Goal: Information Seeking & Learning: Learn about a topic

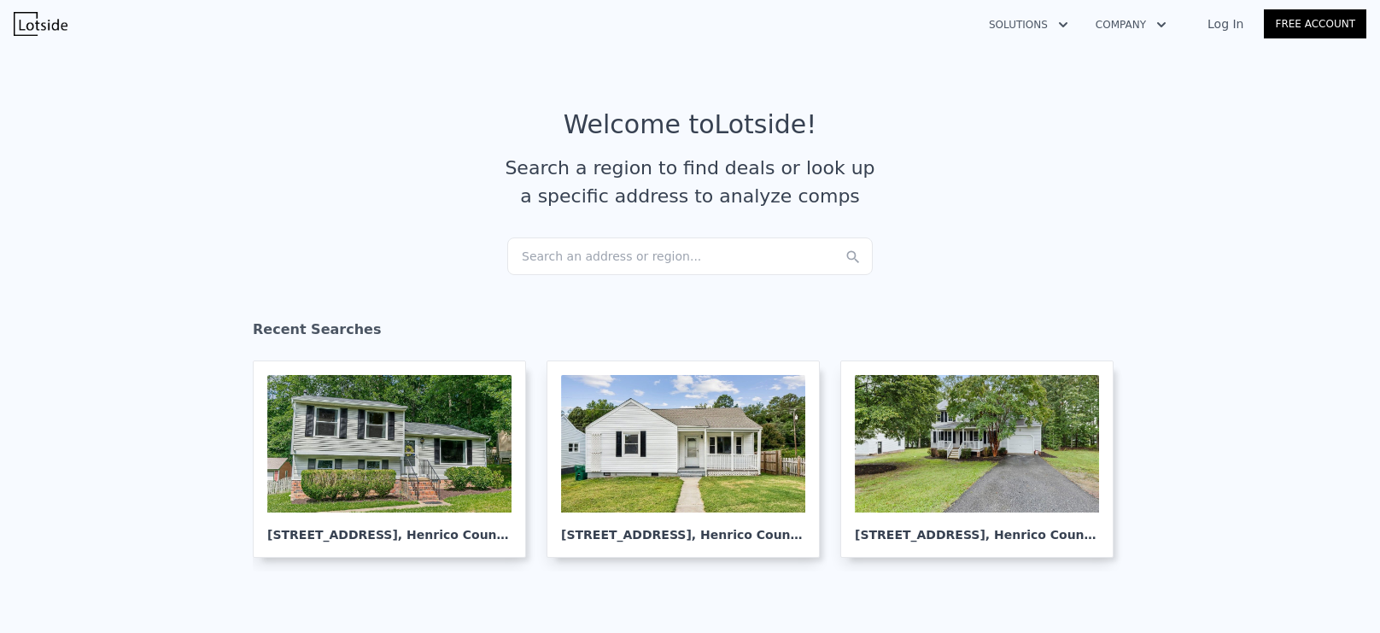
click at [688, 246] on div "Search an address or region..." at bounding box center [690, 256] width 366 height 38
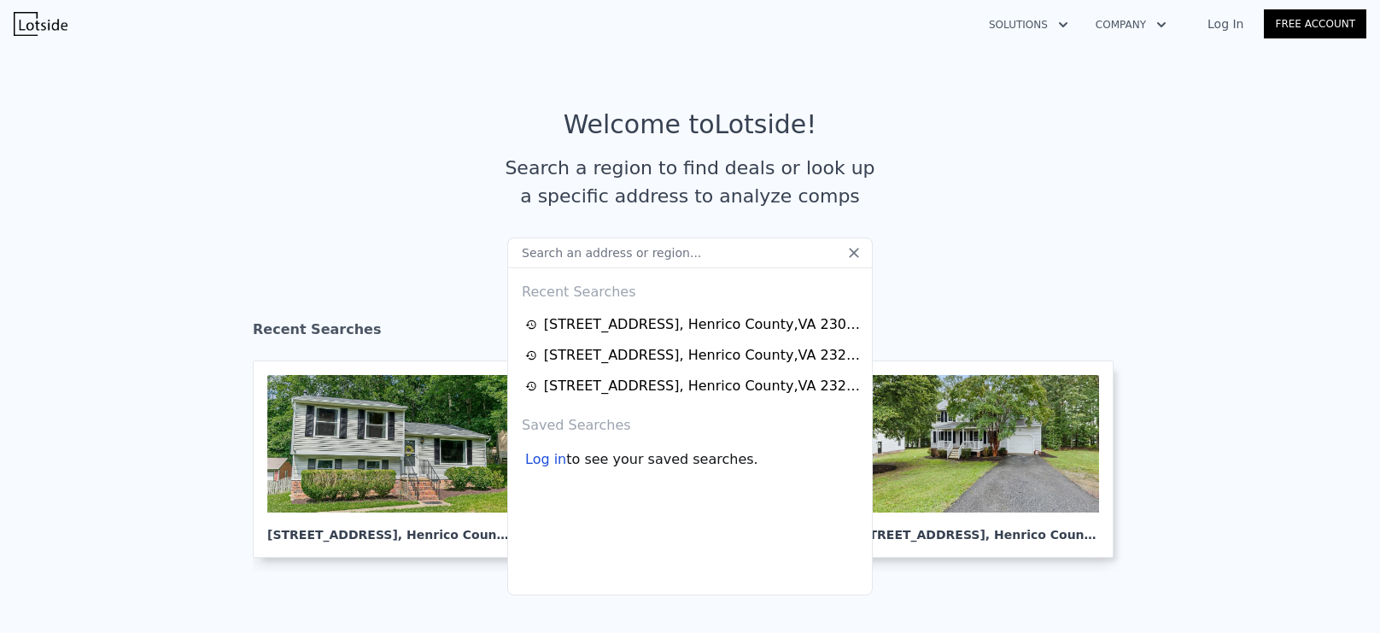
click at [639, 255] on input "text" at bounding box center [690, 252] width 366 height 31
type input "507 w 22nd St Richmond VA 23225"
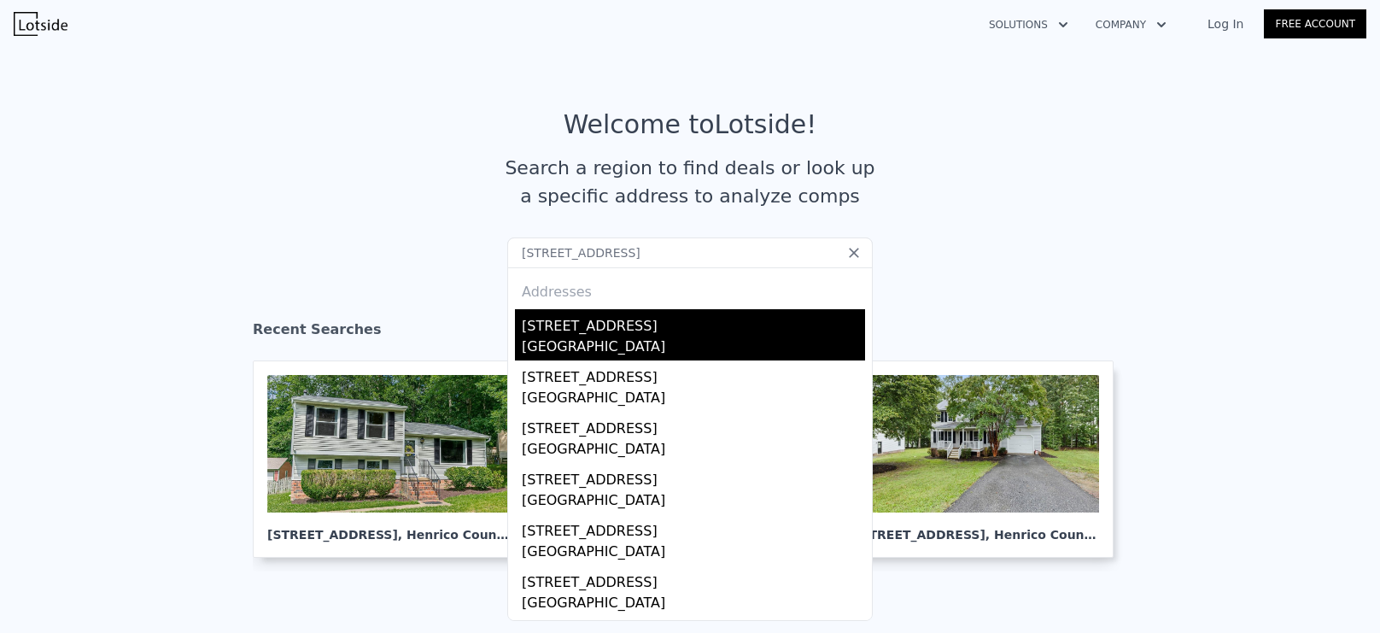
click at [680, 331] on div "[STREET_ADDRESS]" at bounding box center [693, 322] width 343 height 27
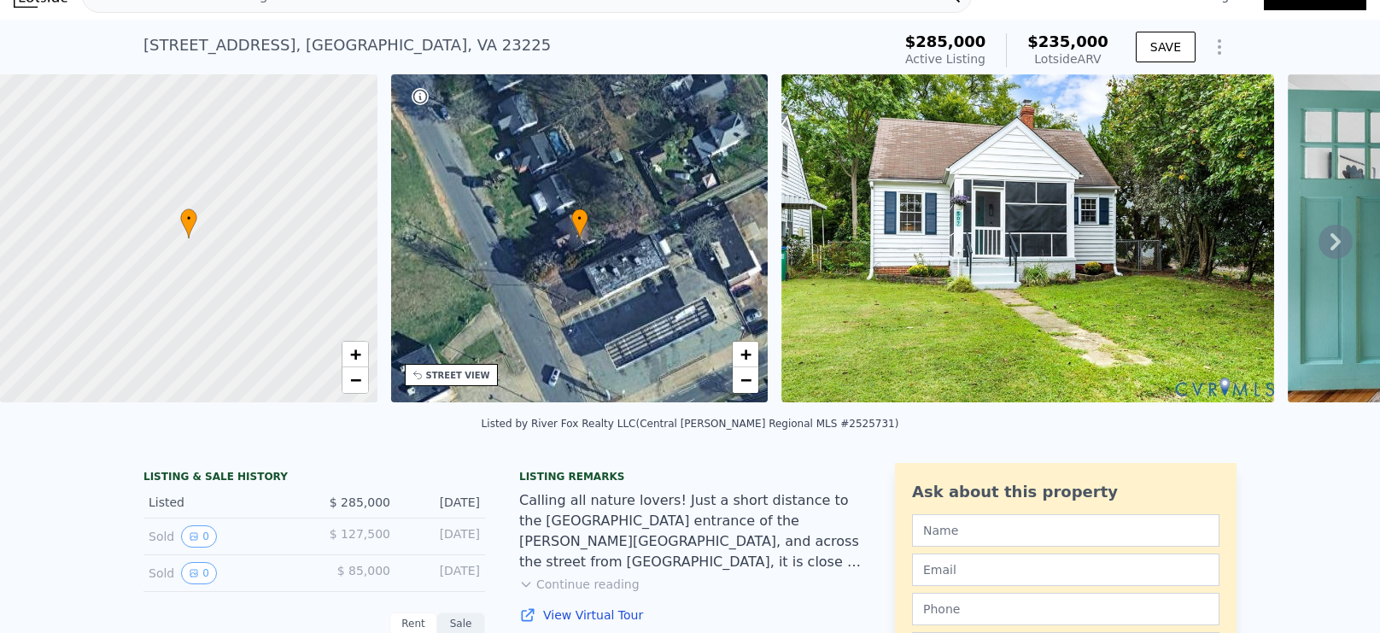
scroll to position [6, 0]
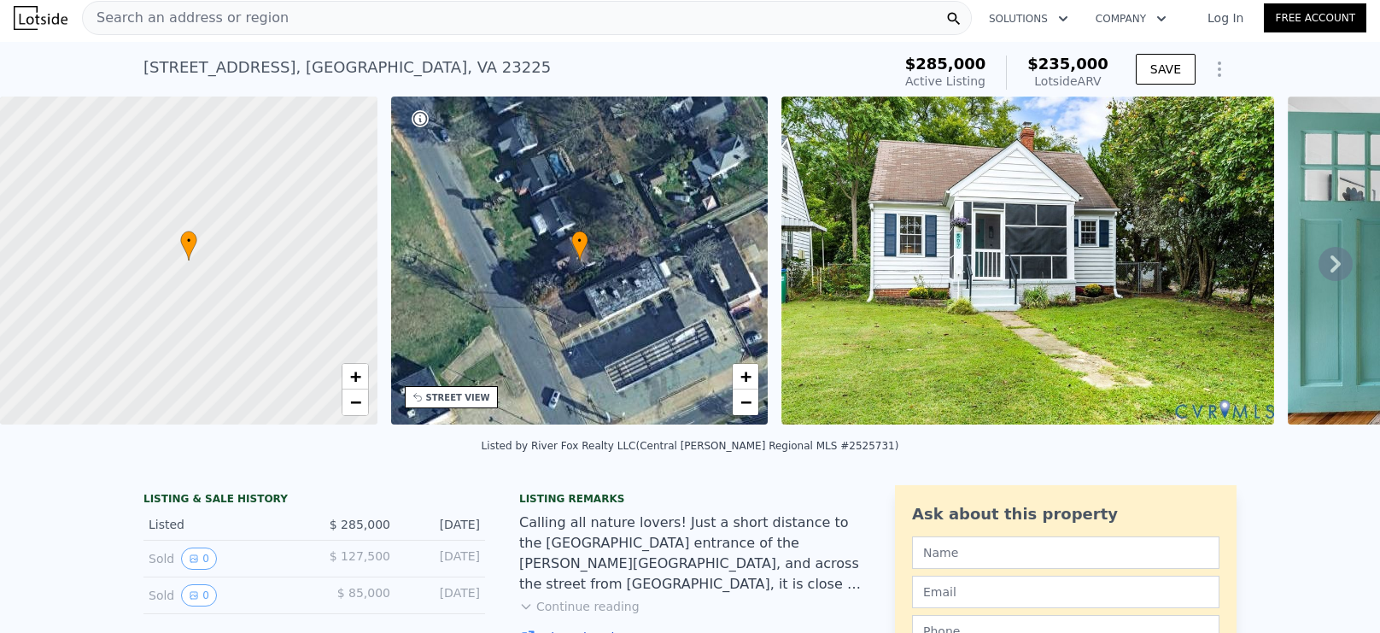
click at [355, 63] on div "507 W 22nd St , Richmond , VA 23225" at bounding box center [347, 68] width 407 height 24
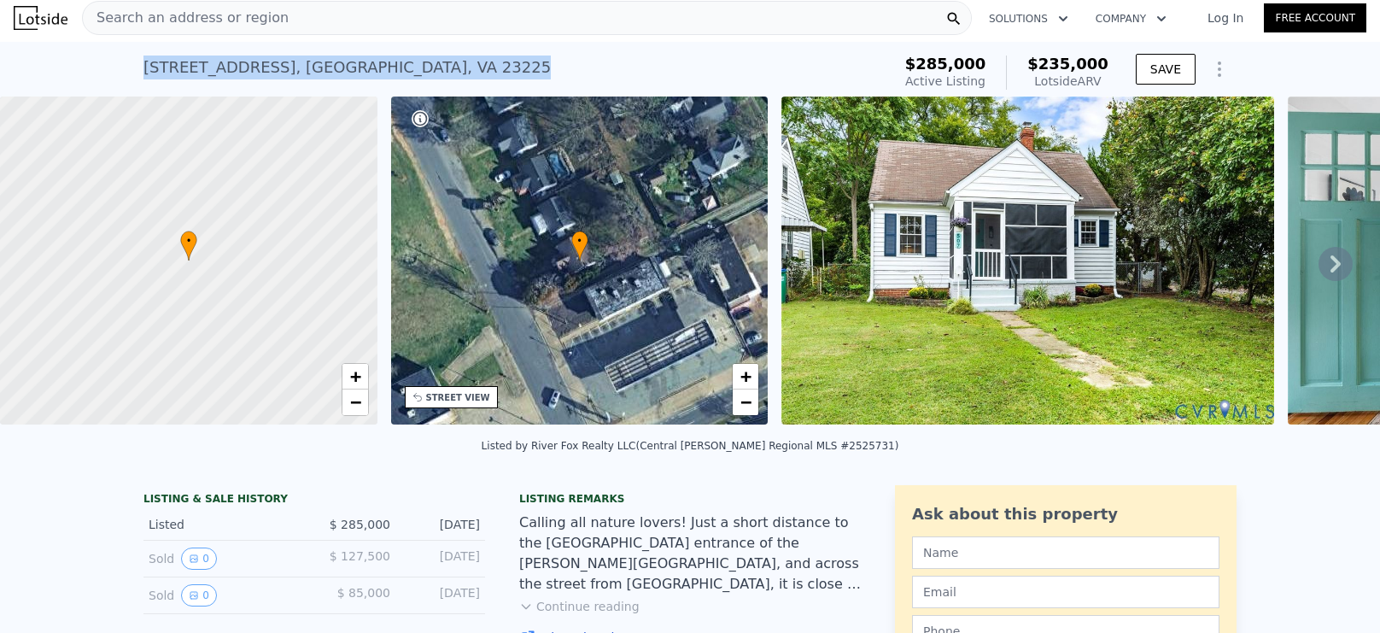
click at [355, 63] on div "507 W 22nd St , Richmond , VA 23225" at bounding box center [347, 68] width 407 height 24
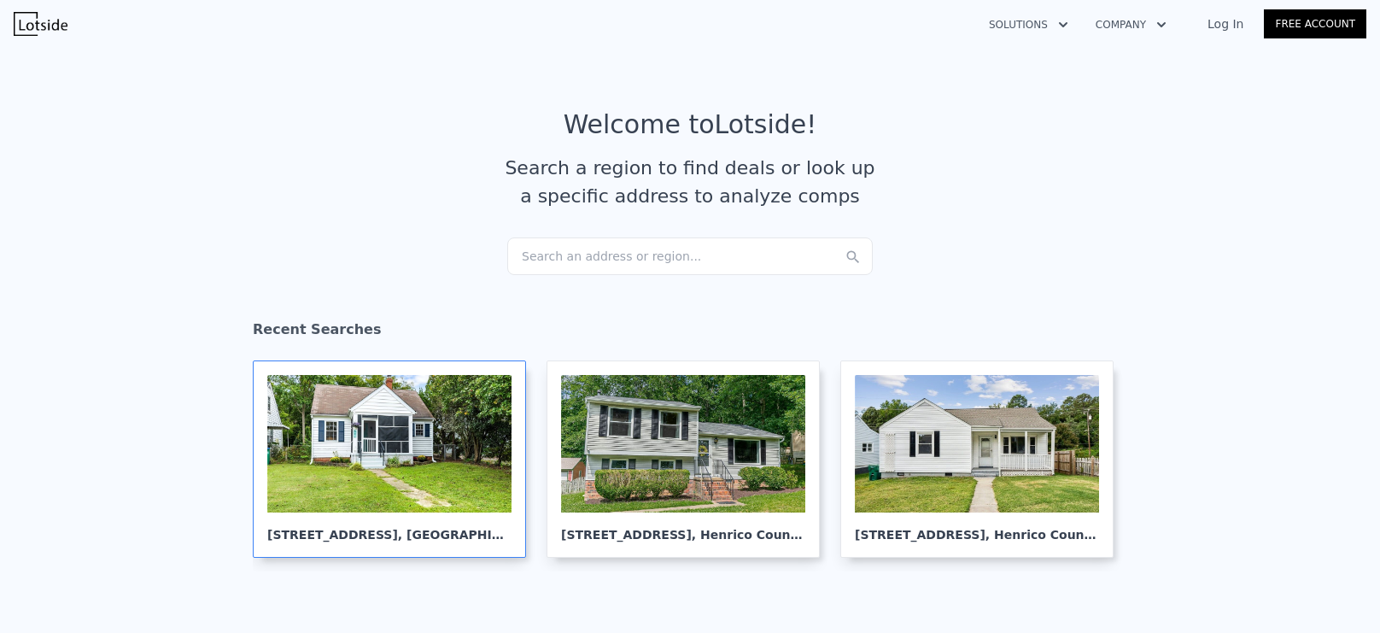
click at [403, 492] on div at bounding box center [389, 444] width 244 height 138
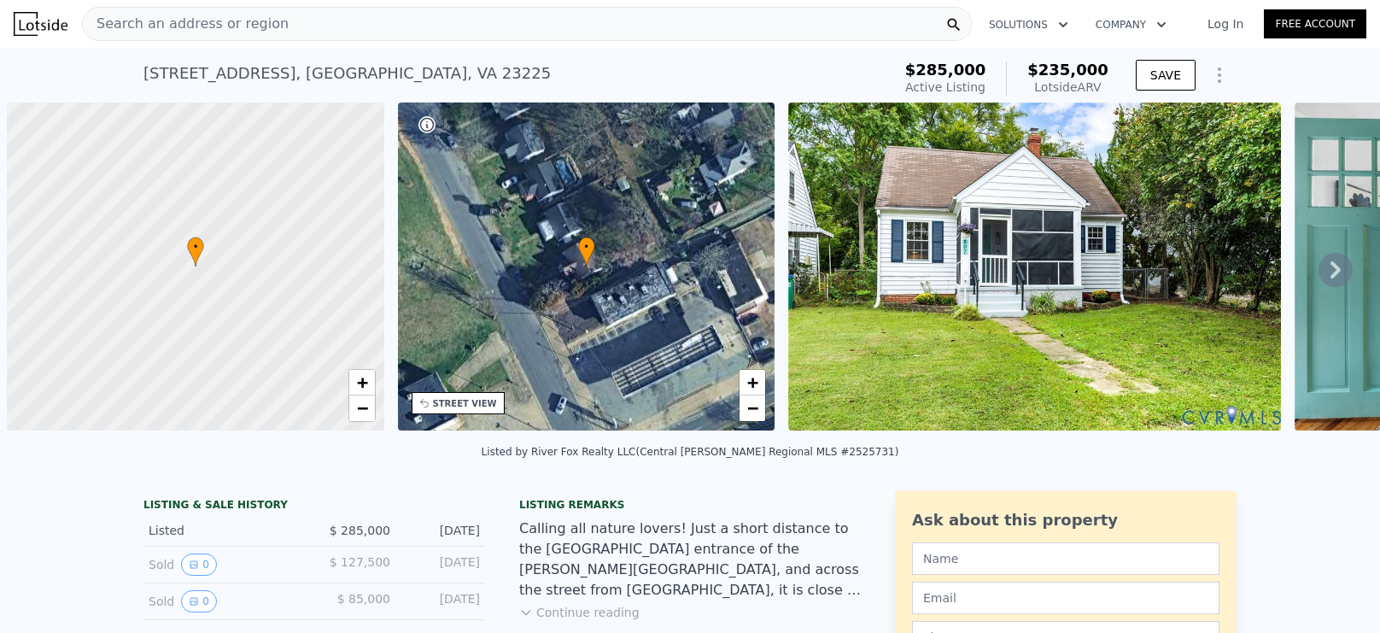
scroll to position [0, 7]
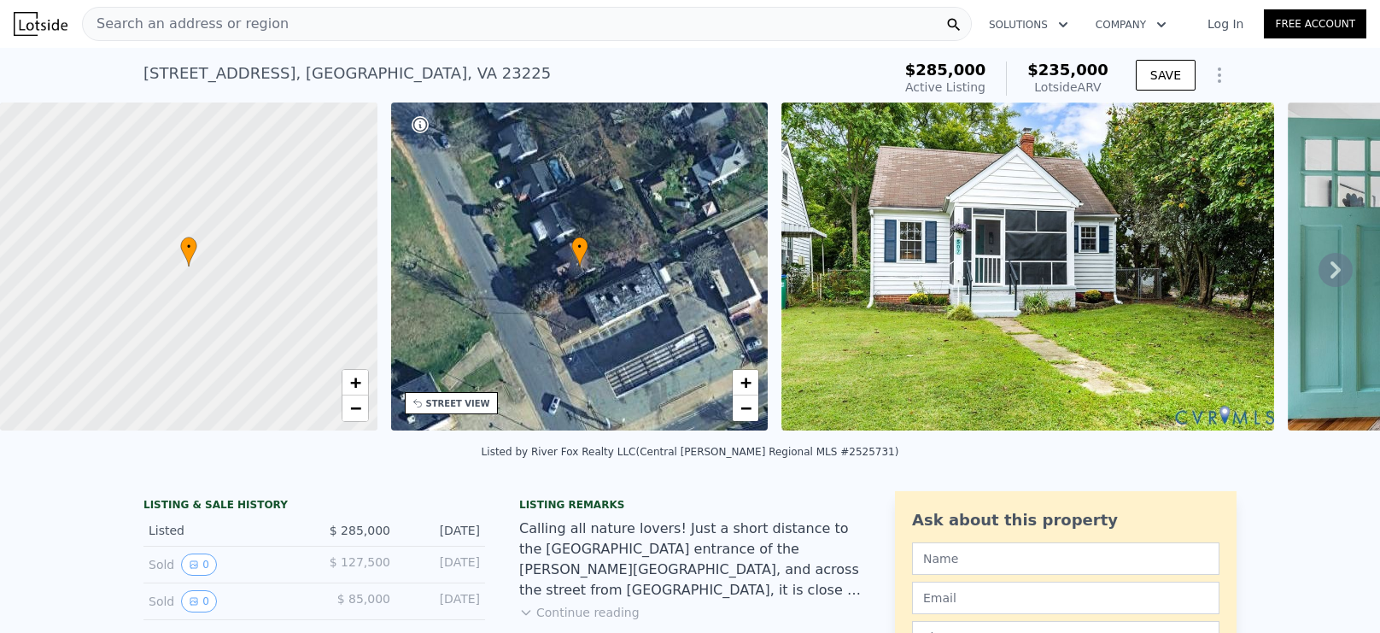
click at [341, 67] on div "[STREET_ADDRESS]" at bounding box center [347, 74] width 407 height 24
click at [341, 67] on div "507 W 22nd St , Richmond , VA 23225" at bounding box center [347, 74] width 407 height 24
click at [463, 406] on div "STREET VIEW" at bounding box center [458, 403] width 64 height 13
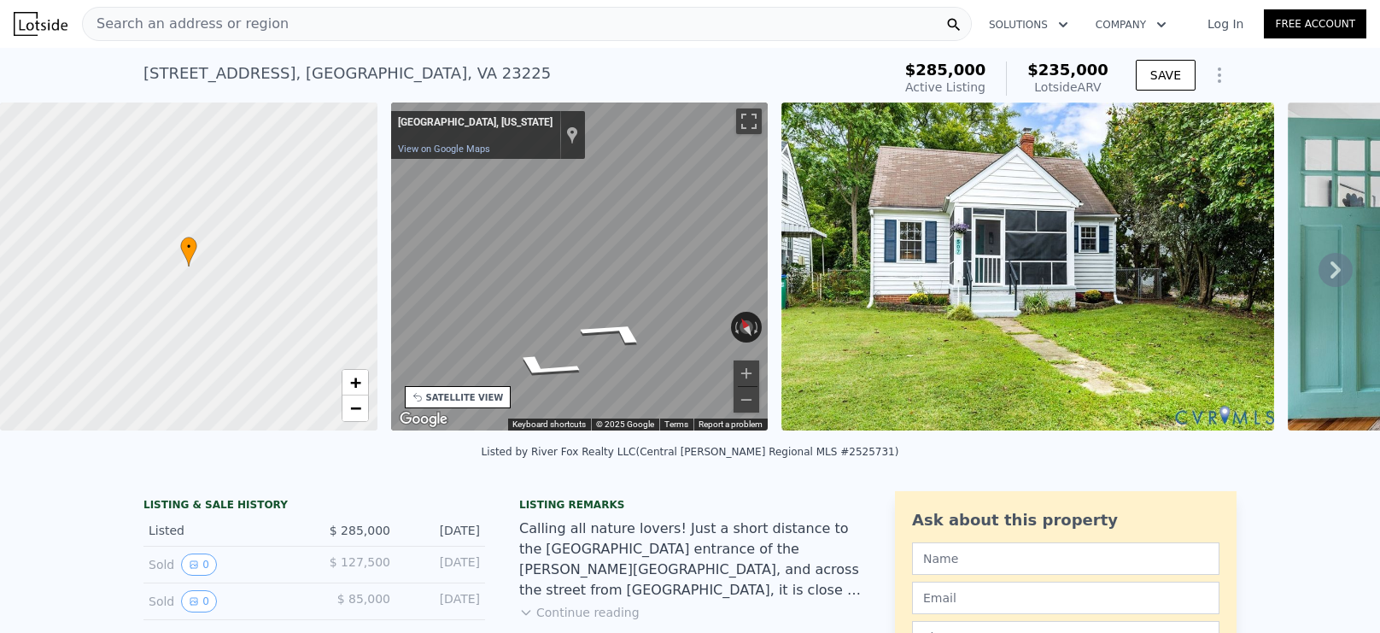
click at [894, 229] on div "• + − • + − STREET VIEW ← Move left → Move right ↑ Move up ↓ Move down + Zoom i…" at bounding box center [690, 270] width 1380 height 334
click at [911, 221] on div "• + − • + − STREET VIEW ← Move left → Move right ↑ Move up ↓ Move down + Zoom i…" at bounding box center [690, 270] width 1380 height 334
click at [821, 202] on div "• + − • + − STREET VIEW ← Move left → Move right ↑ Move up ↓ Move down + Zoom i…" at bounding box center [690, 270] width 1380 height 334
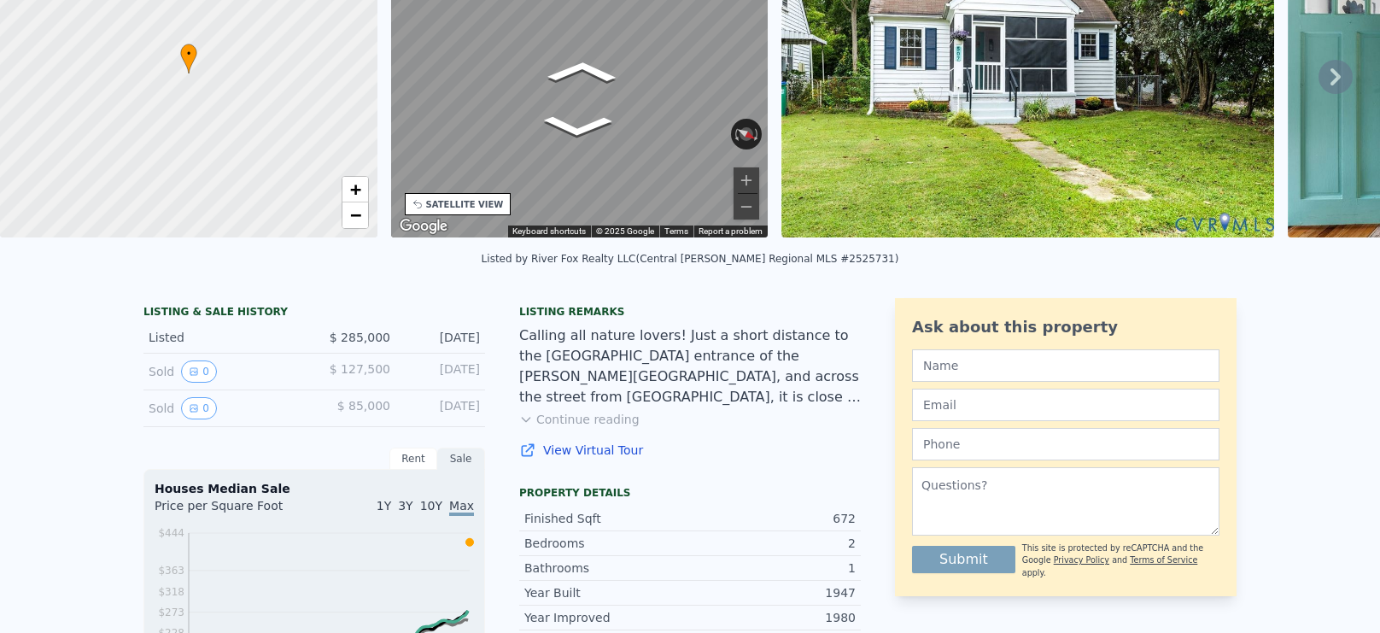
scroll to position [6, 0]
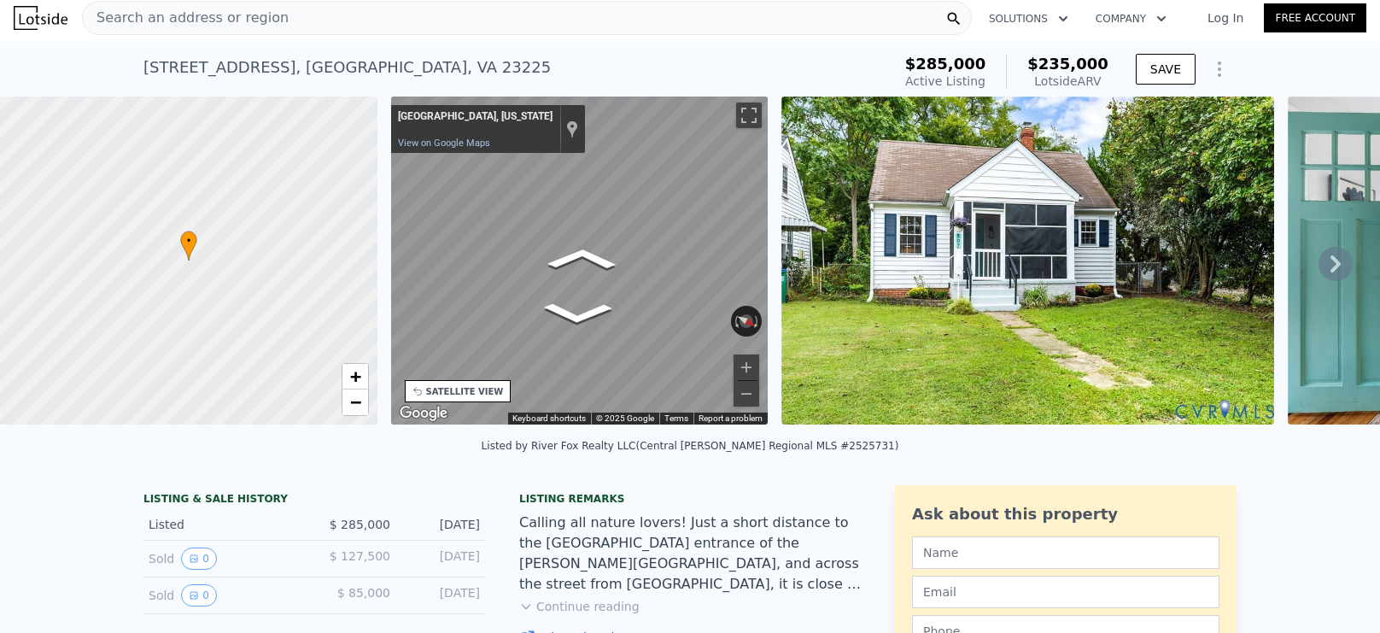
click at [1334, 263] on icon at bounding box center [1336, 264] width 34 height 34
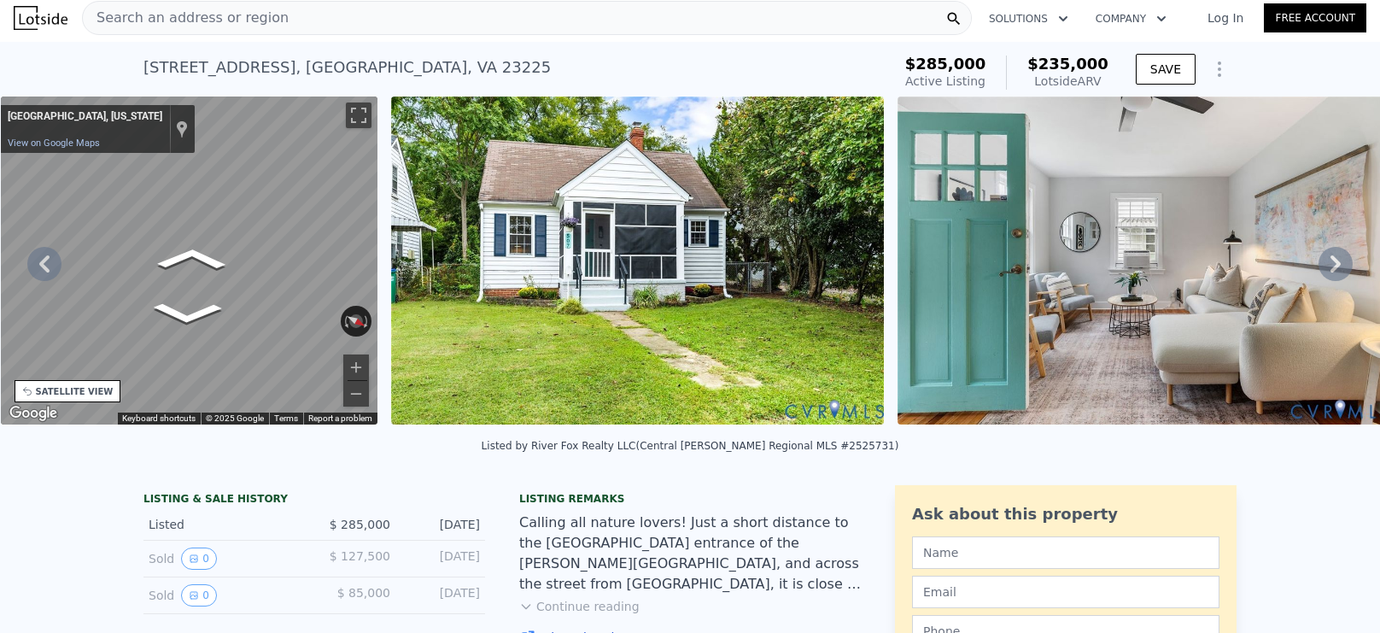
click at [1337, 272] on icon at bounding box center [1336, 264] width 34 height 34
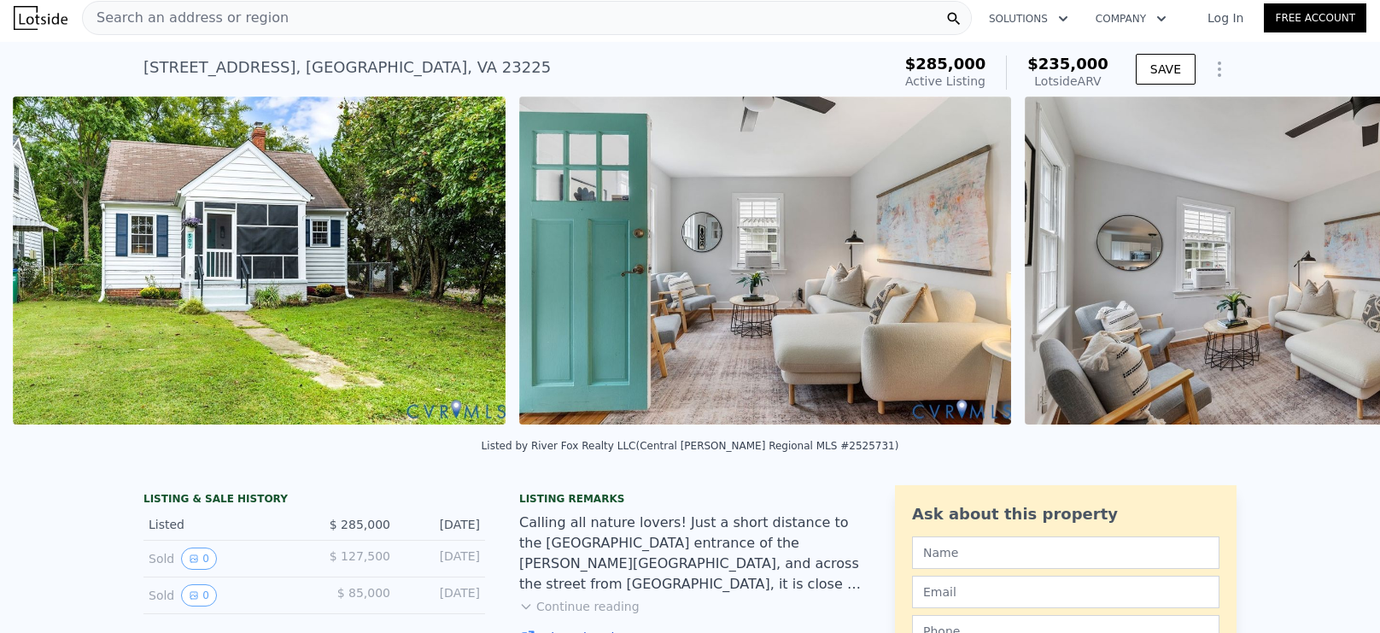
scroll to position [0, 781]
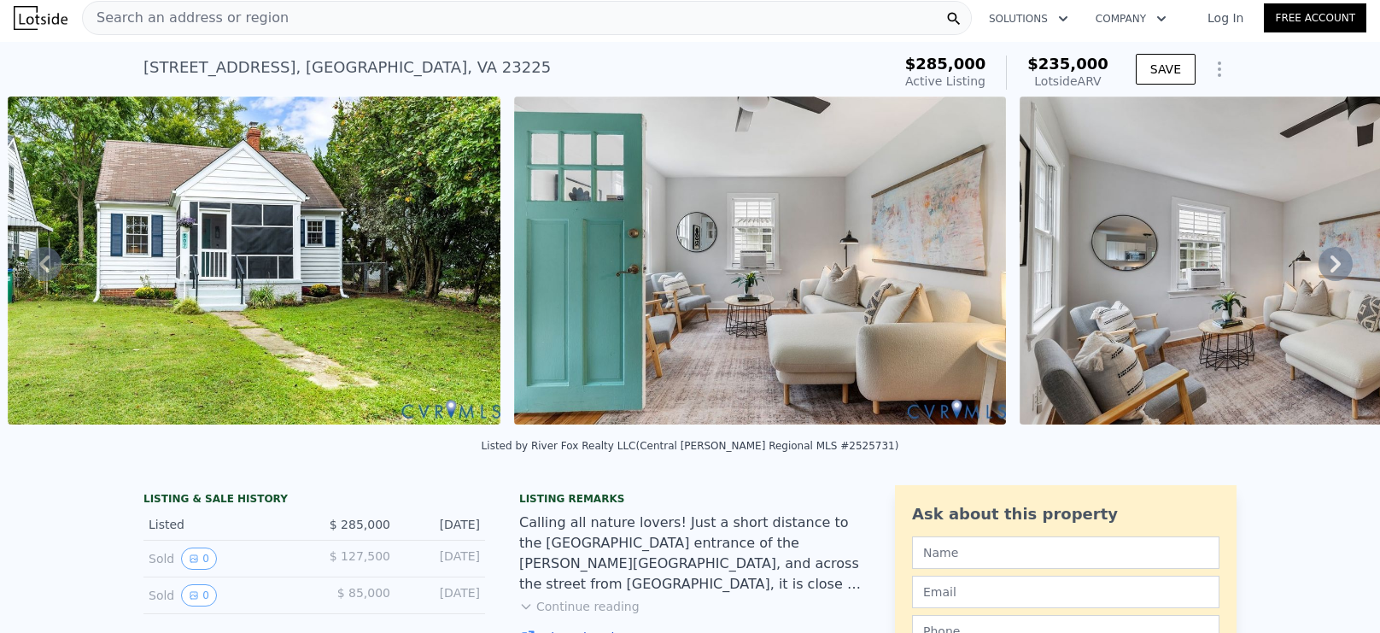
click at [1337, 272] on icon at bounding box center [1336, 264] width 34 height 34
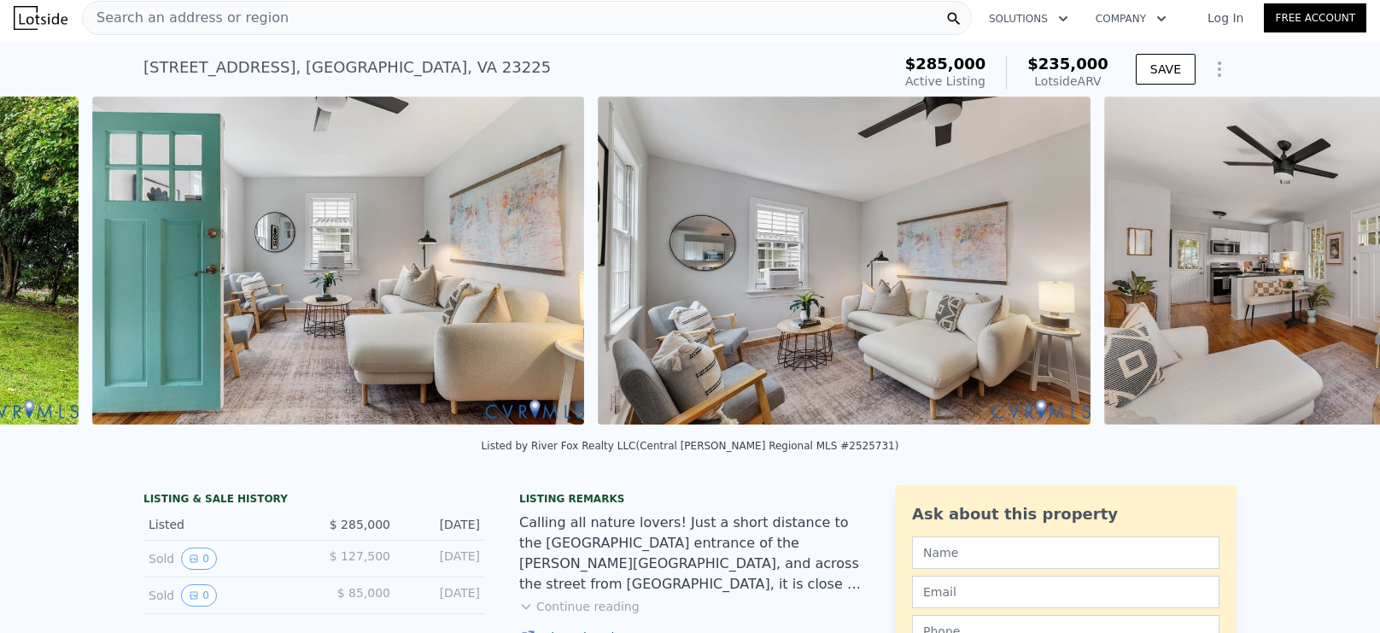
scroll to position [0, 1287]
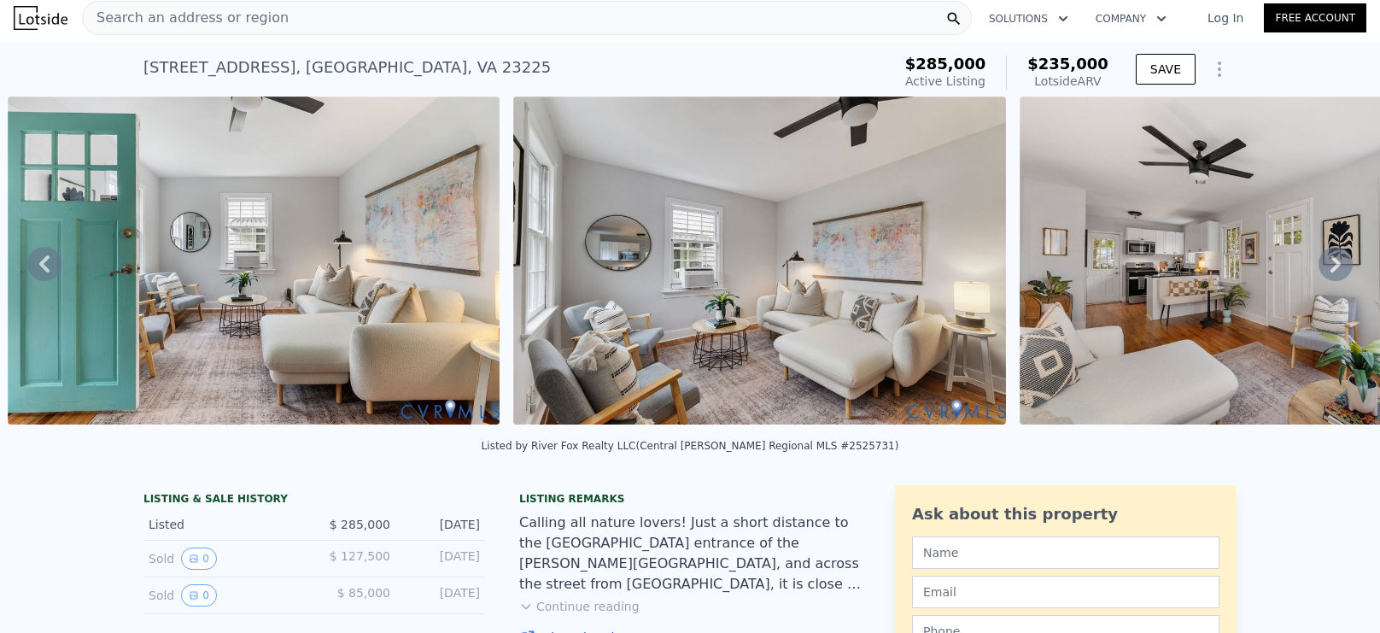
click at [1339, 267] on icon at bounding box center [1336, 264] width 34 height 34
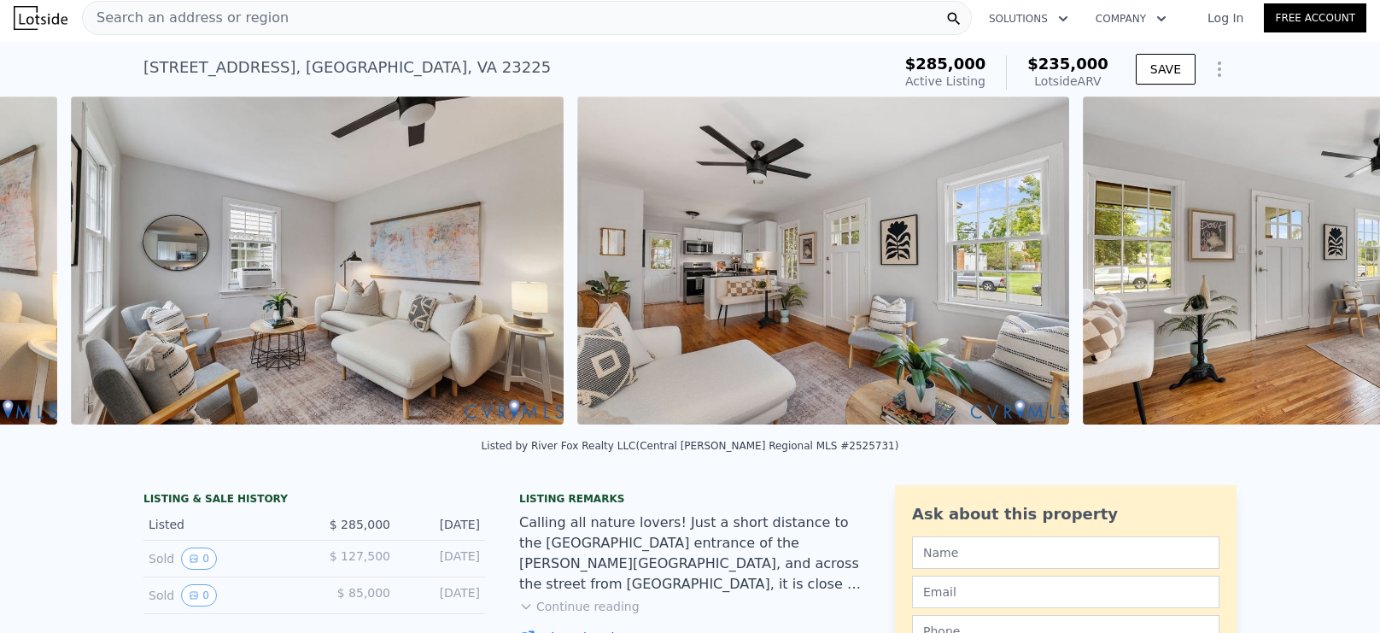
scroll to position [0, 1793]
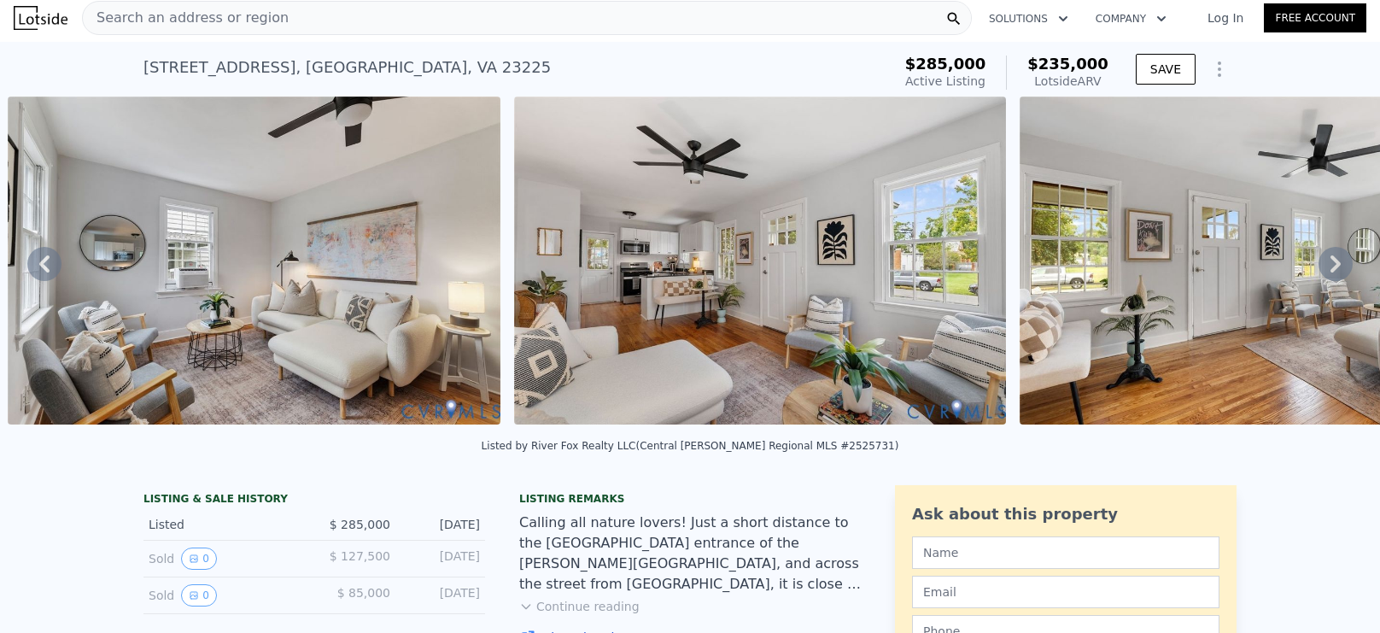
click at [1339, 267] on icon at bounding box center [1336, 264] width 34 height 34
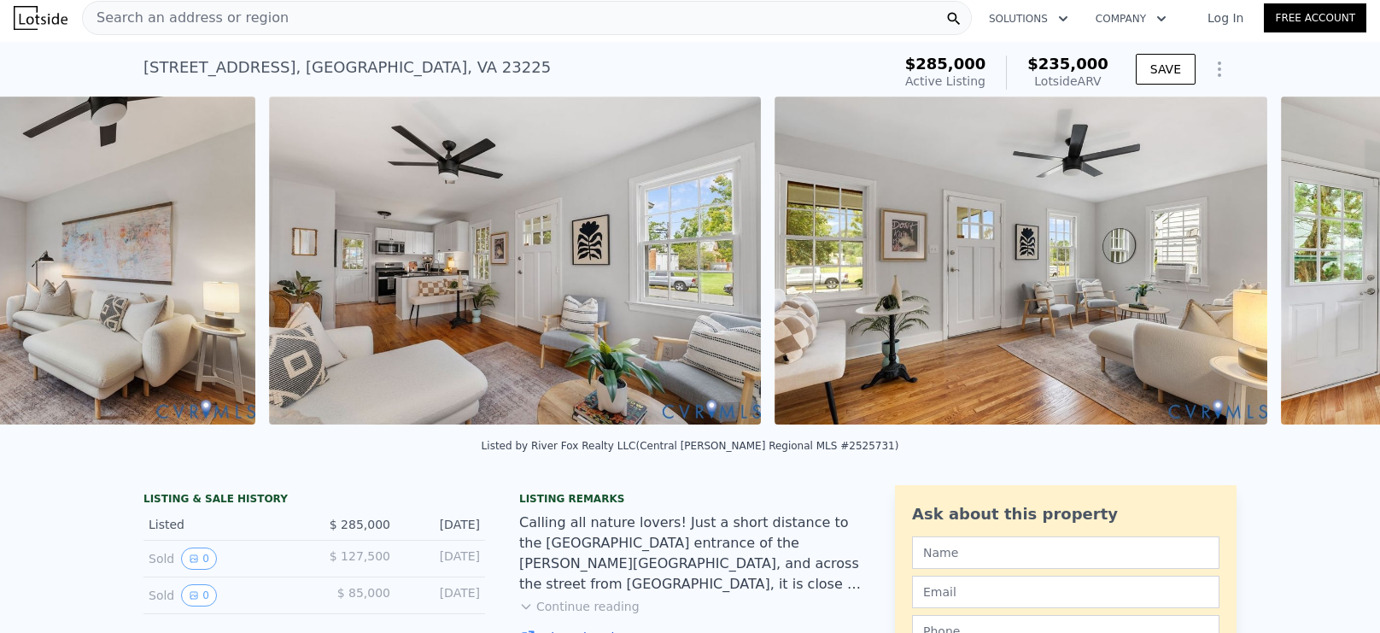
scroll to position [0, 2300]
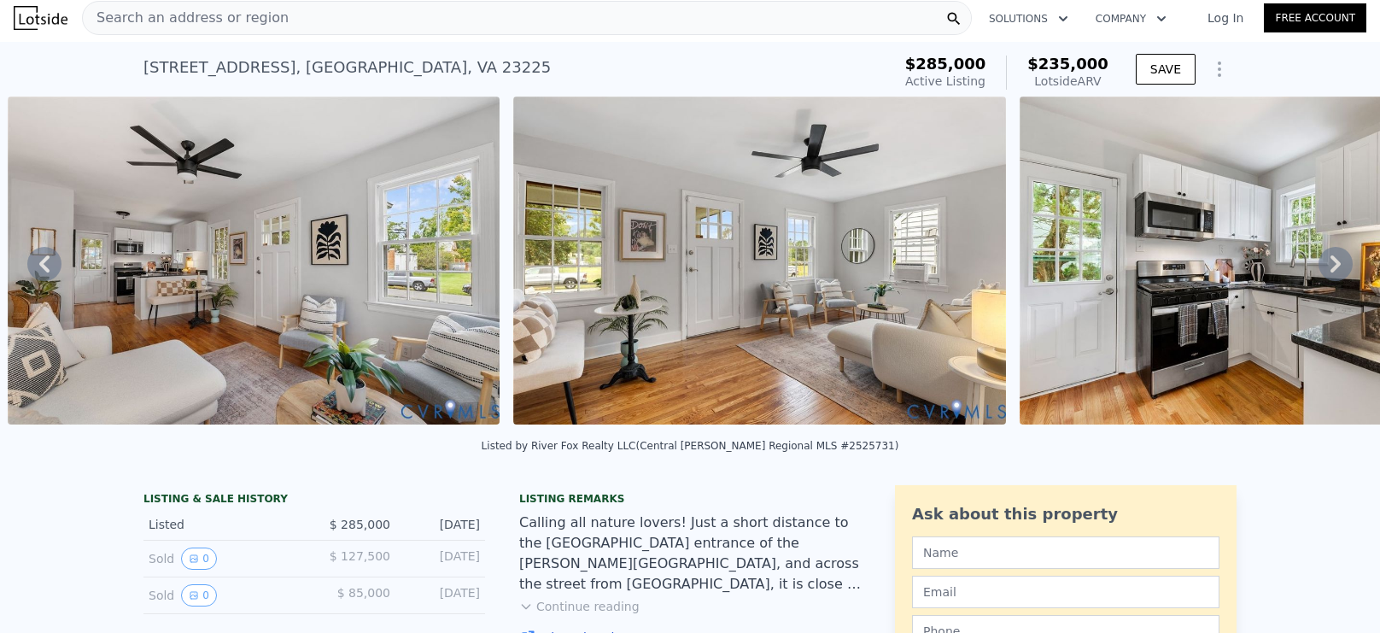
click at [1339, 267] on icon at bounding box center [1336, 264] width 34 height 34
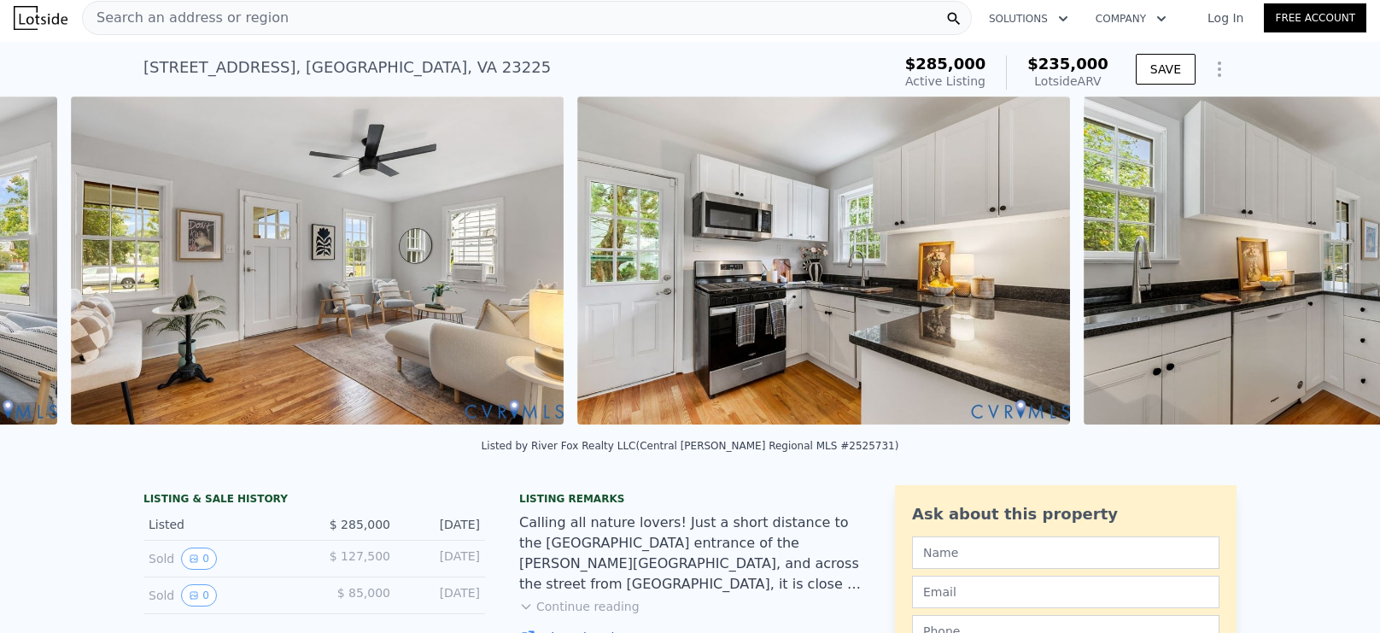
scroll to position [0, 2806]
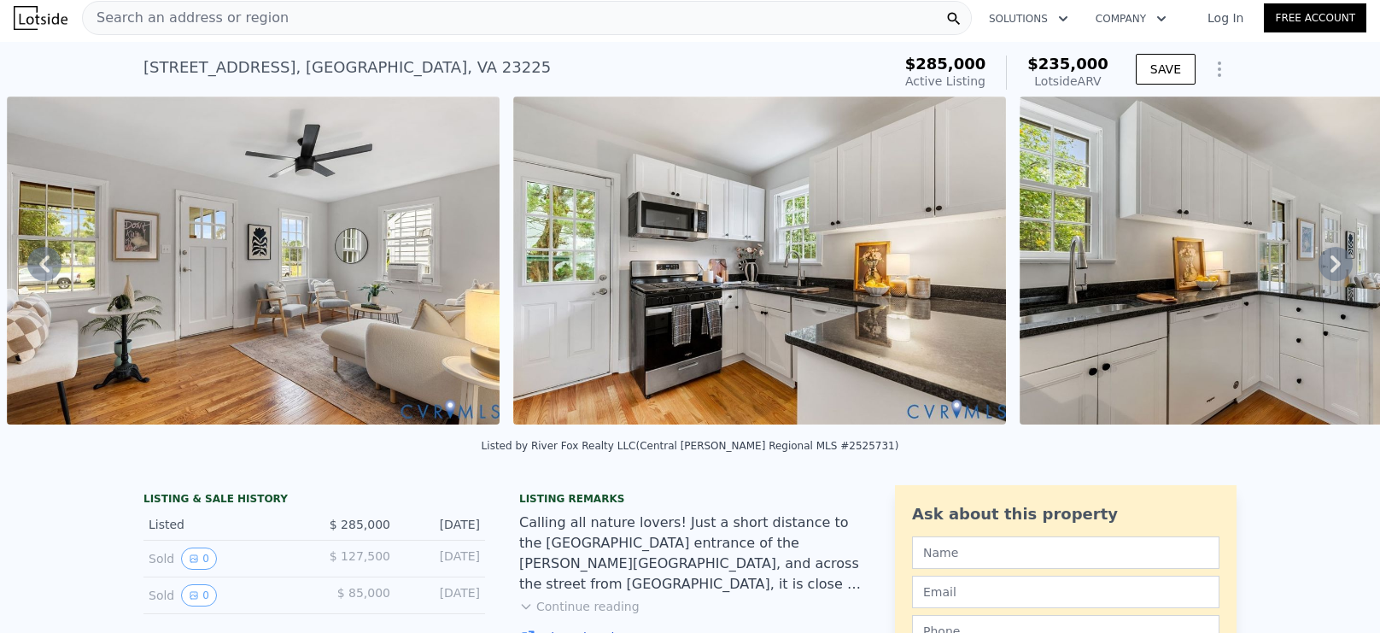
click at [1339, 267] on icon at bounding box center [1336, 264] width 34 height 34
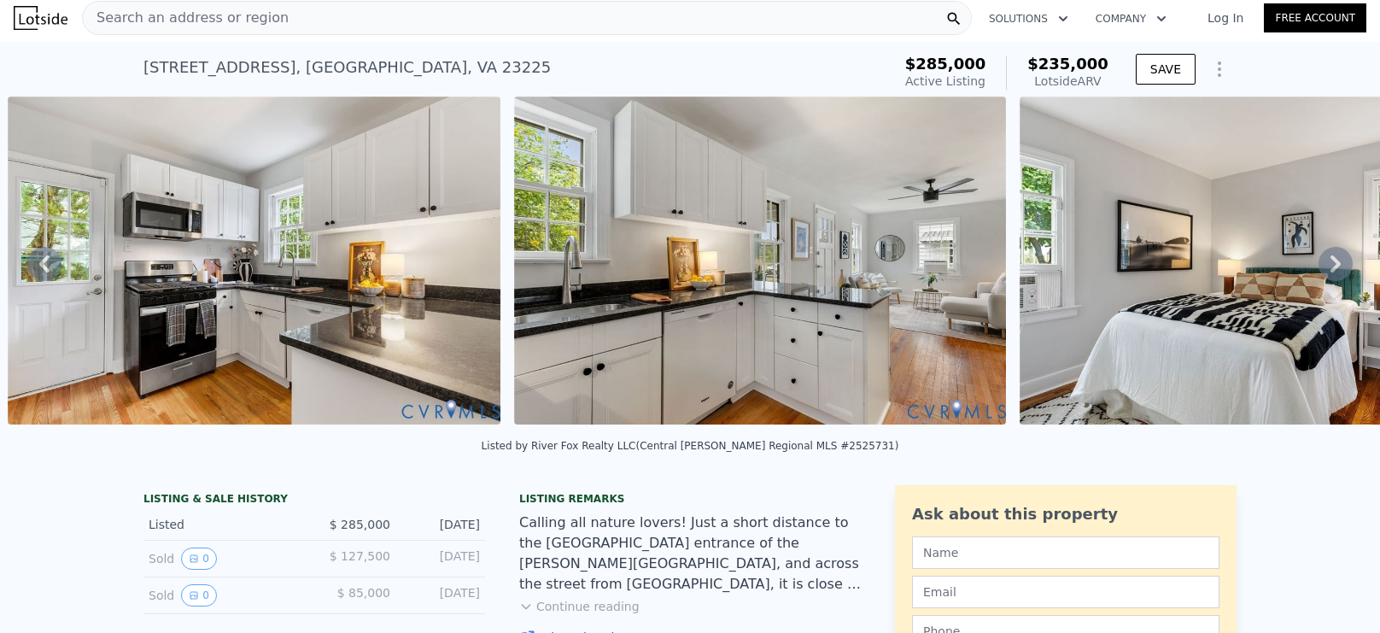
click at [1339, 267] on icon at bounding box center [1336, 264] width 34 height 34
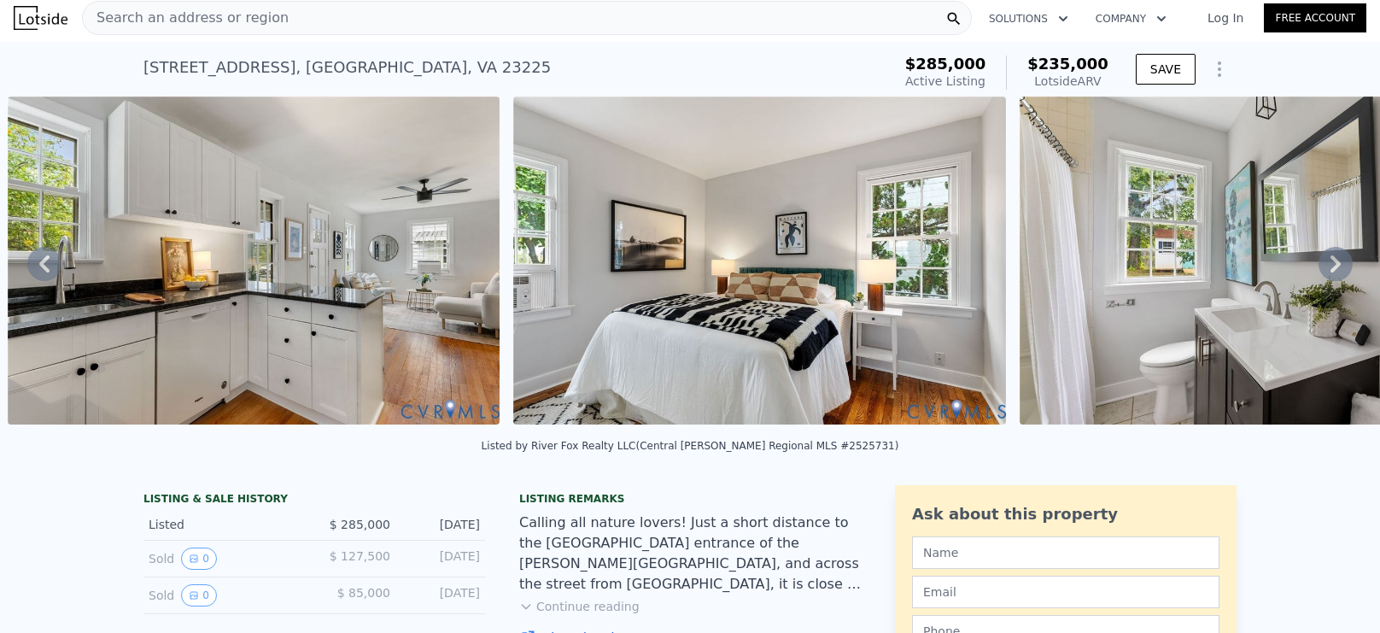
click at [1339, 267] on icon at bounding box center [1336, 264] width 34 height 34
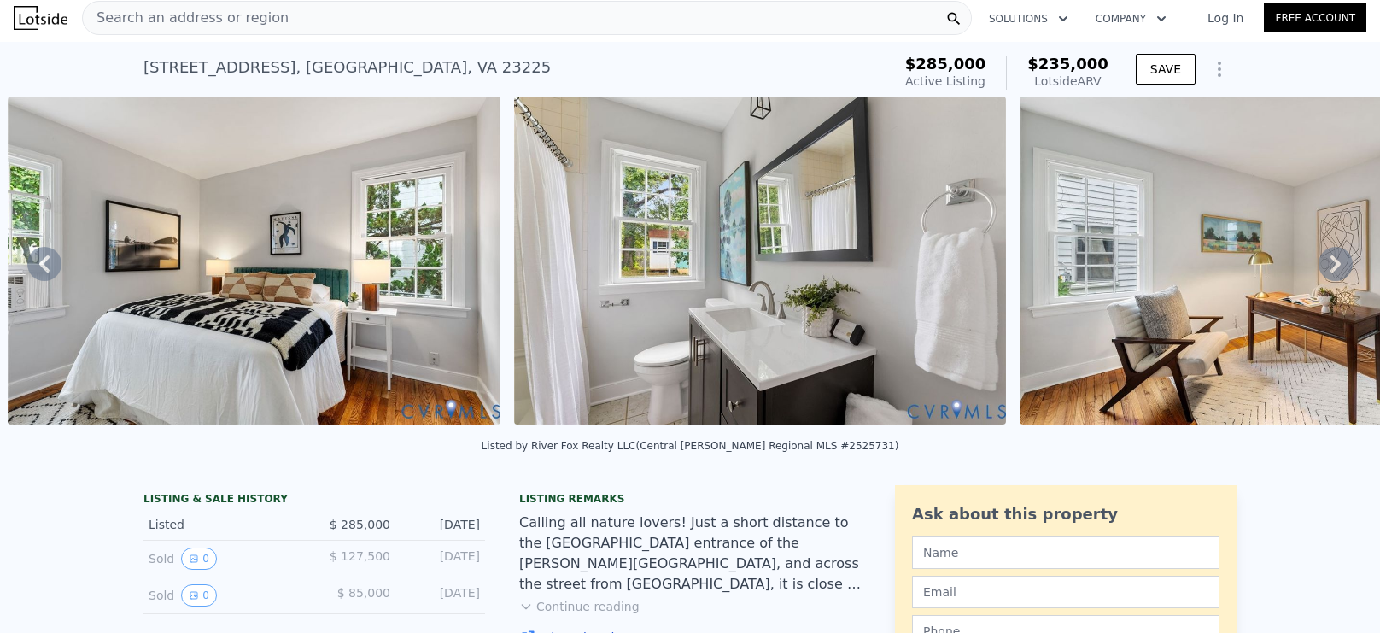
click at [1339, 267] on icon at bounding box center [1336, 264] width 34 height 34
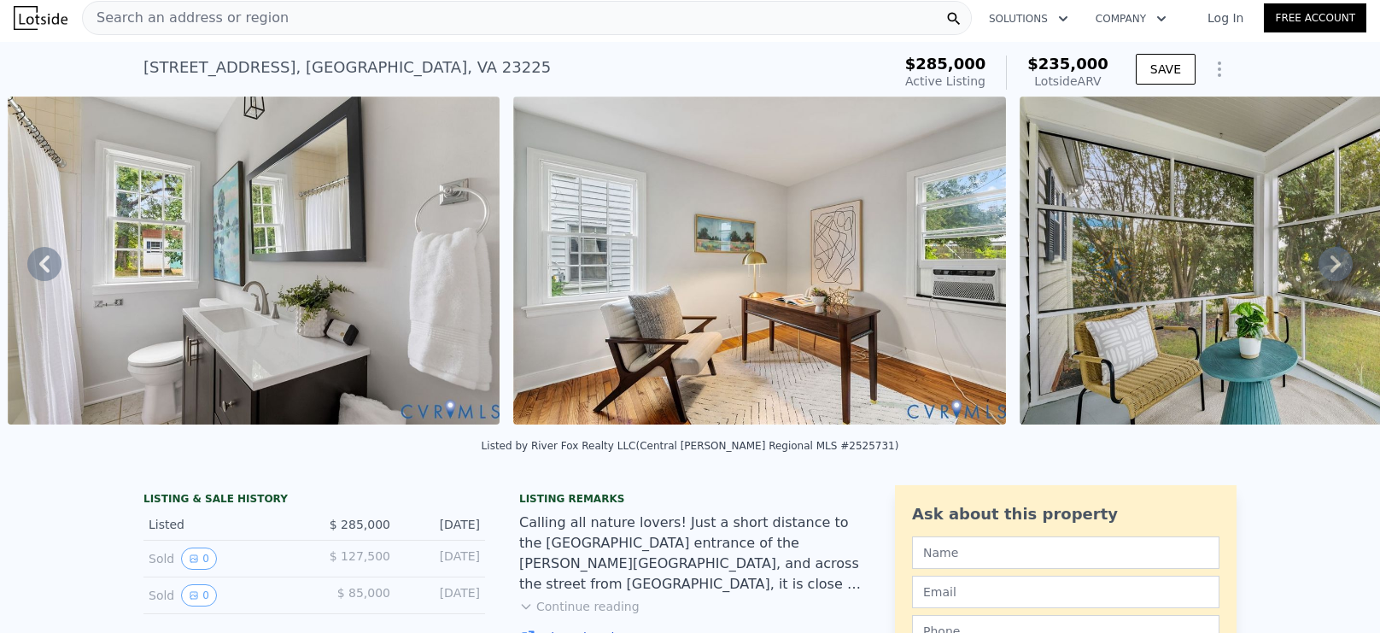
click at [1339, 267] on icon at bounding box center [1336, 264] width 34 height 34
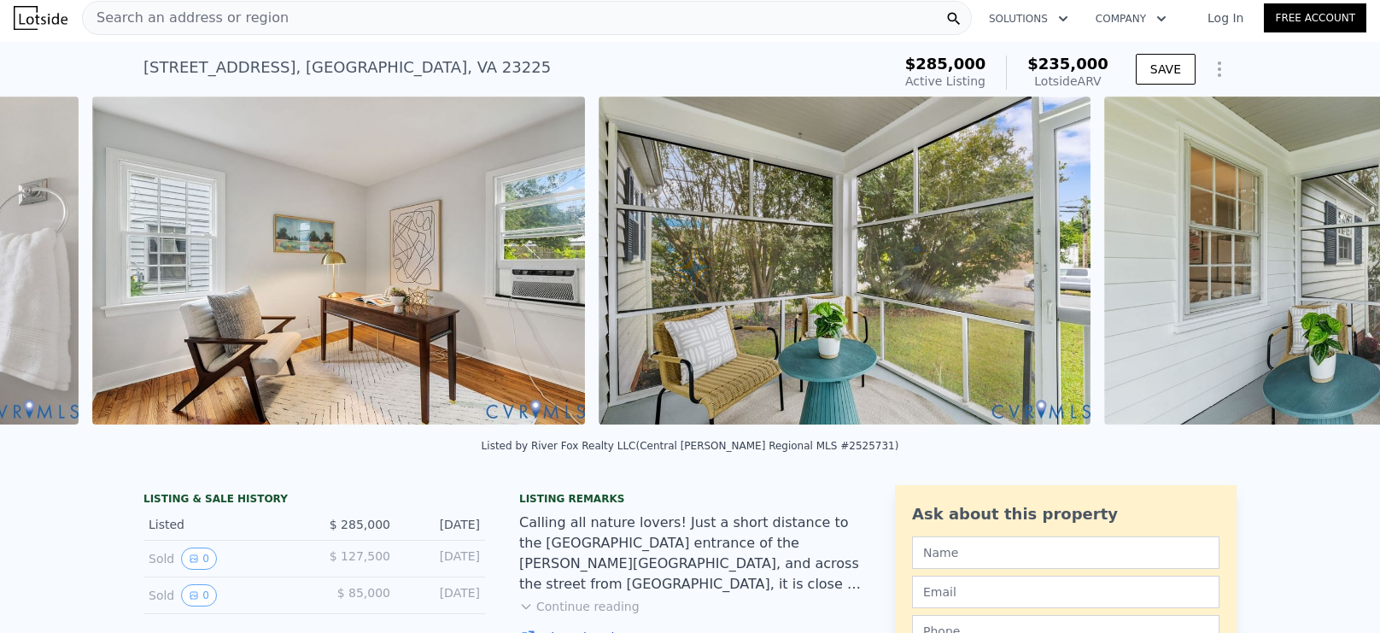
scroll to position [0, 5336]
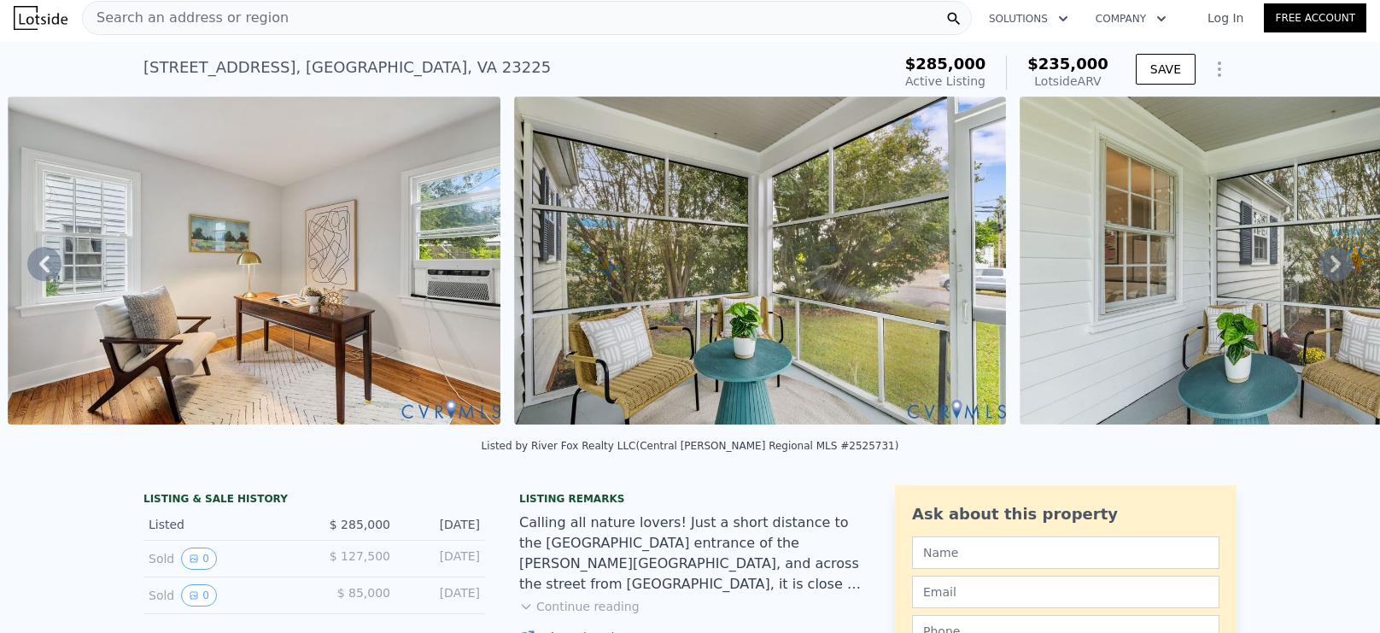
click at [1339, 267] on icon at bounding box center [1336, 264] width 34 height 34
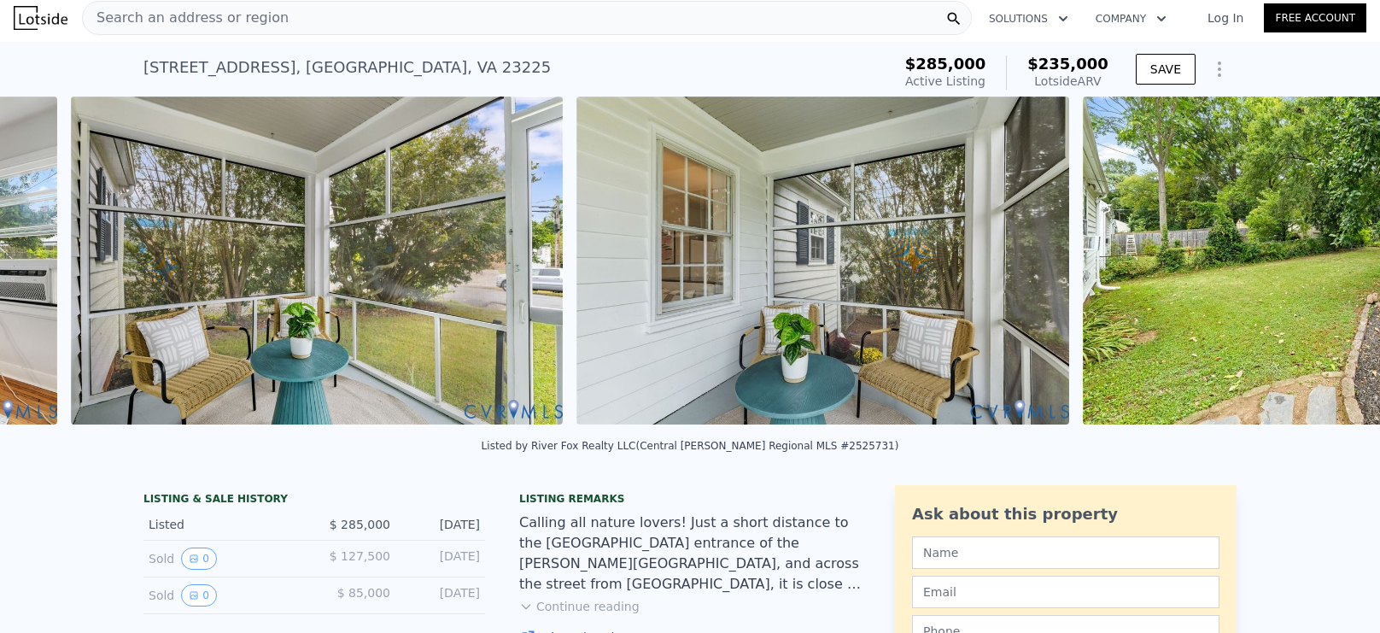
scroll to position [0, 5844]
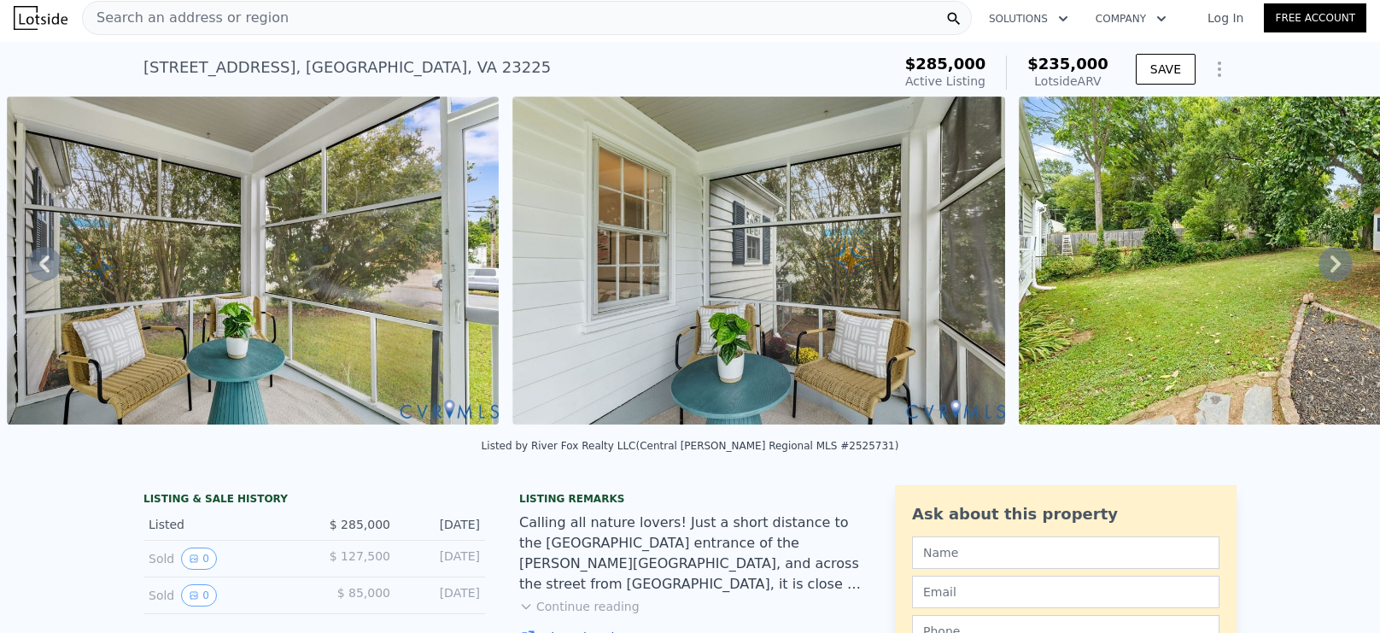
click at [1225, 319] on img at bounding box center [1265, 261] width 493 height 328
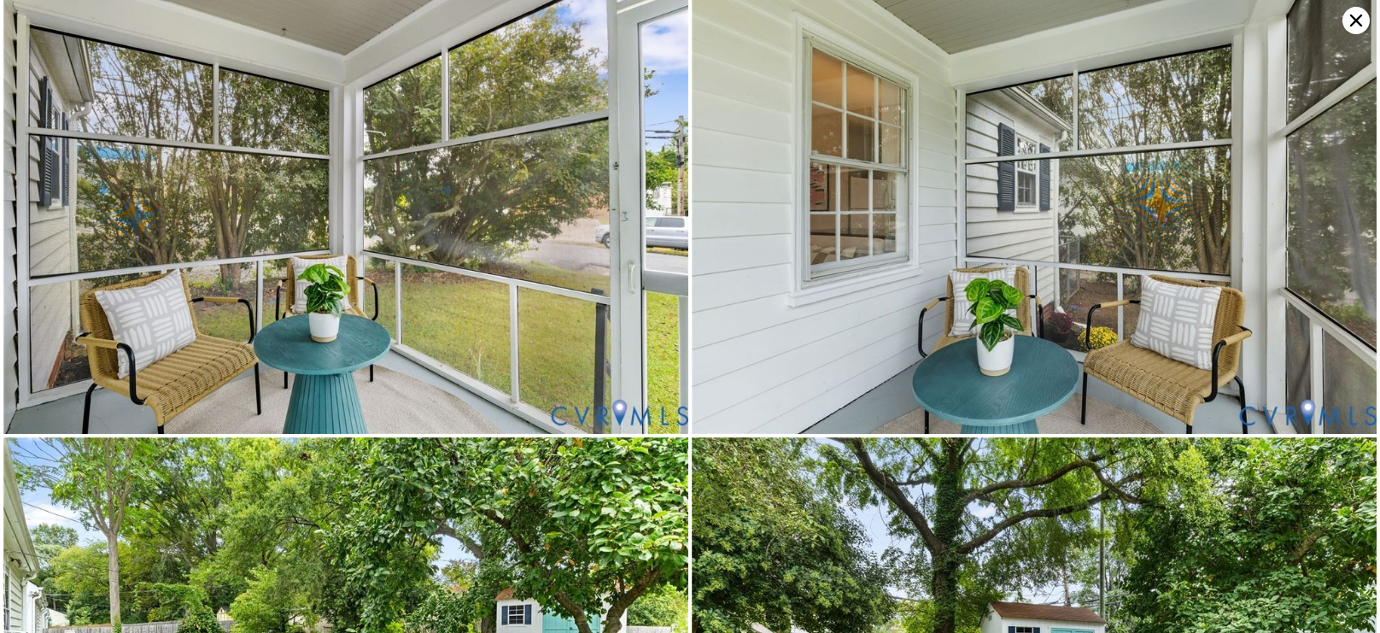
scroll to position [2757, 0]
